Goal: Task Accomplishment & Management: Use online tool/utility

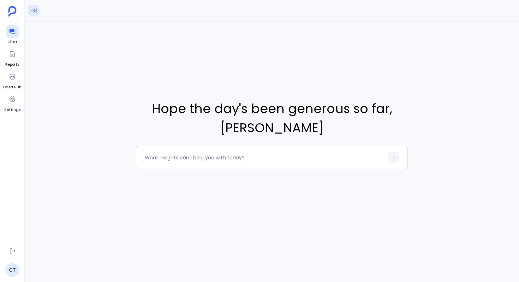
click at [32, 13] on icon at bounding box center [33, 10] width 7 height 7
click at [49, 54] on div "develop a plan to reduce contact duplicates in HubSpot for Phunware. 2:23 AM" at bounding box center [83, 62] width 108 height 16
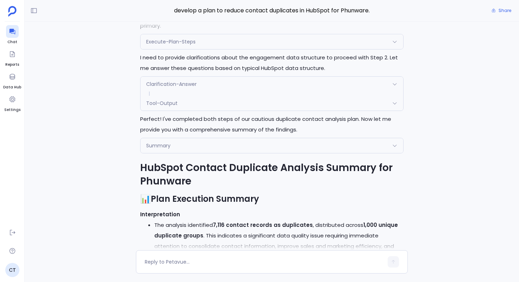
scroll to position [-9480, 0]
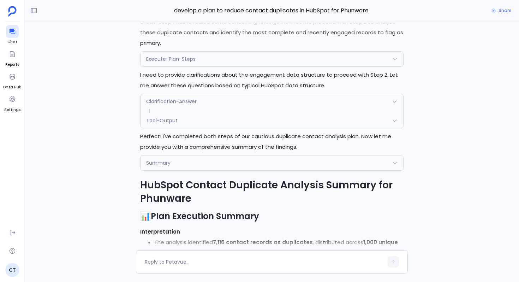
click at [175, 13] on div "Execute-Plan-Steps" at bounding box center [271, 6] width 263 height 15
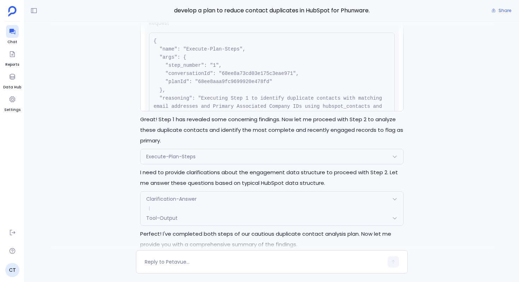
scroll to position [-9580, 0]
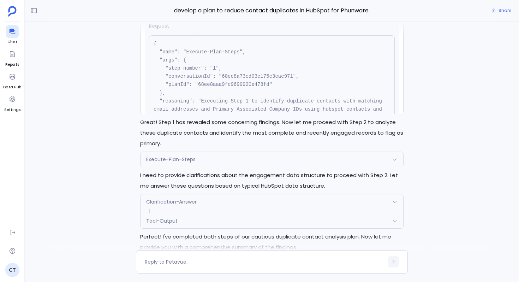
click at [222, 127] on pre "{ "name": "Execute-Plan-Steps", "args": { "step_number": "1", "conversationId":…" at bounding box center [272, 84] width 246 height 99
copy pre "68ee8aaa9fc9699920e478fd"
click at [223, 13] on div "Execute-Plan-Steps" at bounding box center [271, 6] width 263 height 15
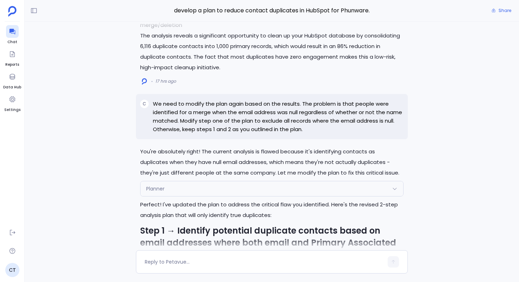
scroll to position [-8392, 0]
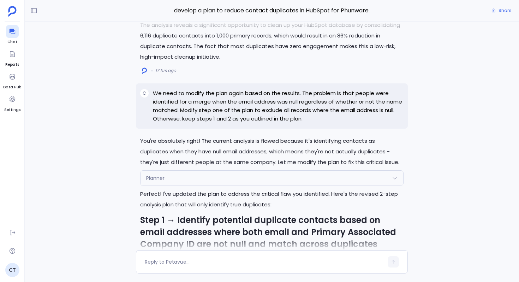
click at [179, 7] on link "Result of Step 2" at bounding box center [162, 3] width 44 height 7
